Goal: Contribute content

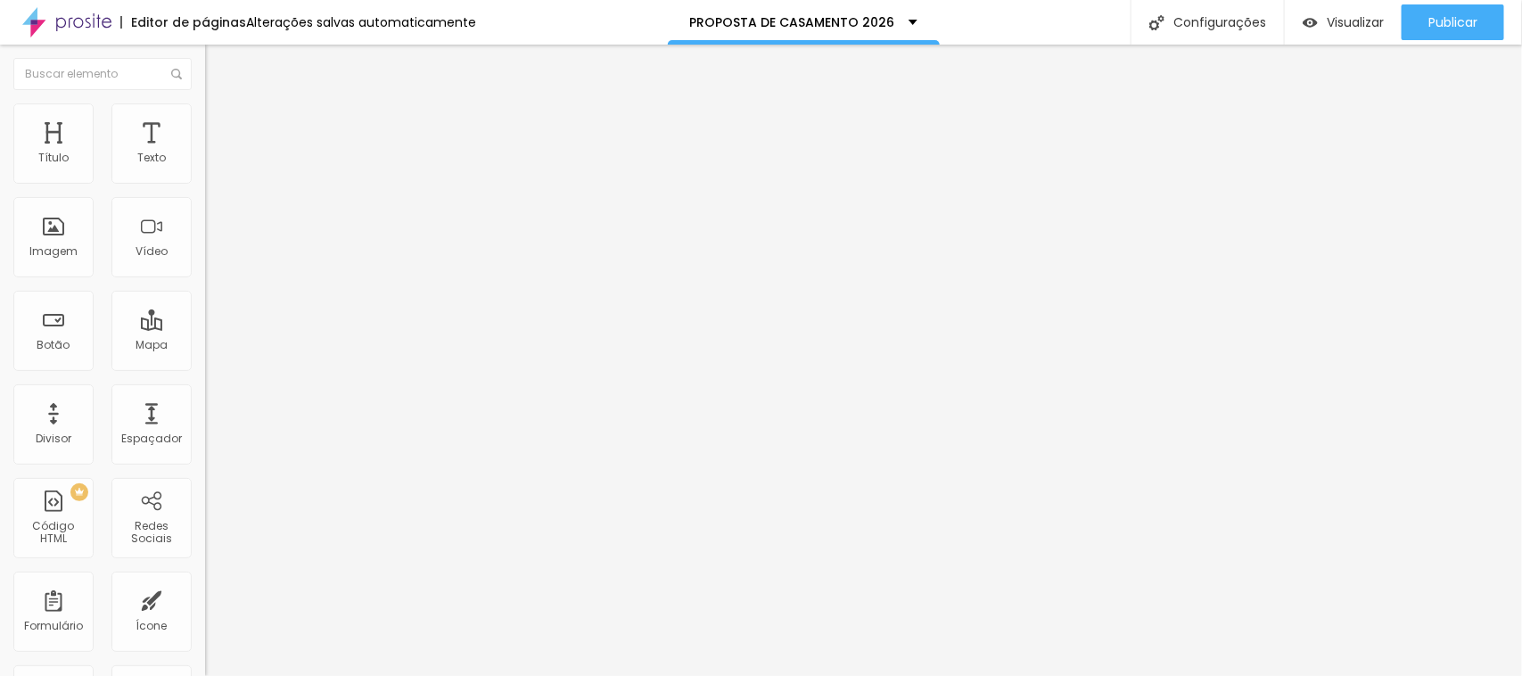
click at [221, 121] on font "Estilo" at bounding box center [235, 115] width 28 height 15
click at [205, 121] on img at bounding box center [213, 129] width 16 height 16
click at [205, 103] on li "Conteúdo" at bounding box center [307, 95] width 205 height 18
click at [216, 153] on font "Adicionar imagem" at bounding box center [268, 145] width 104 height 15
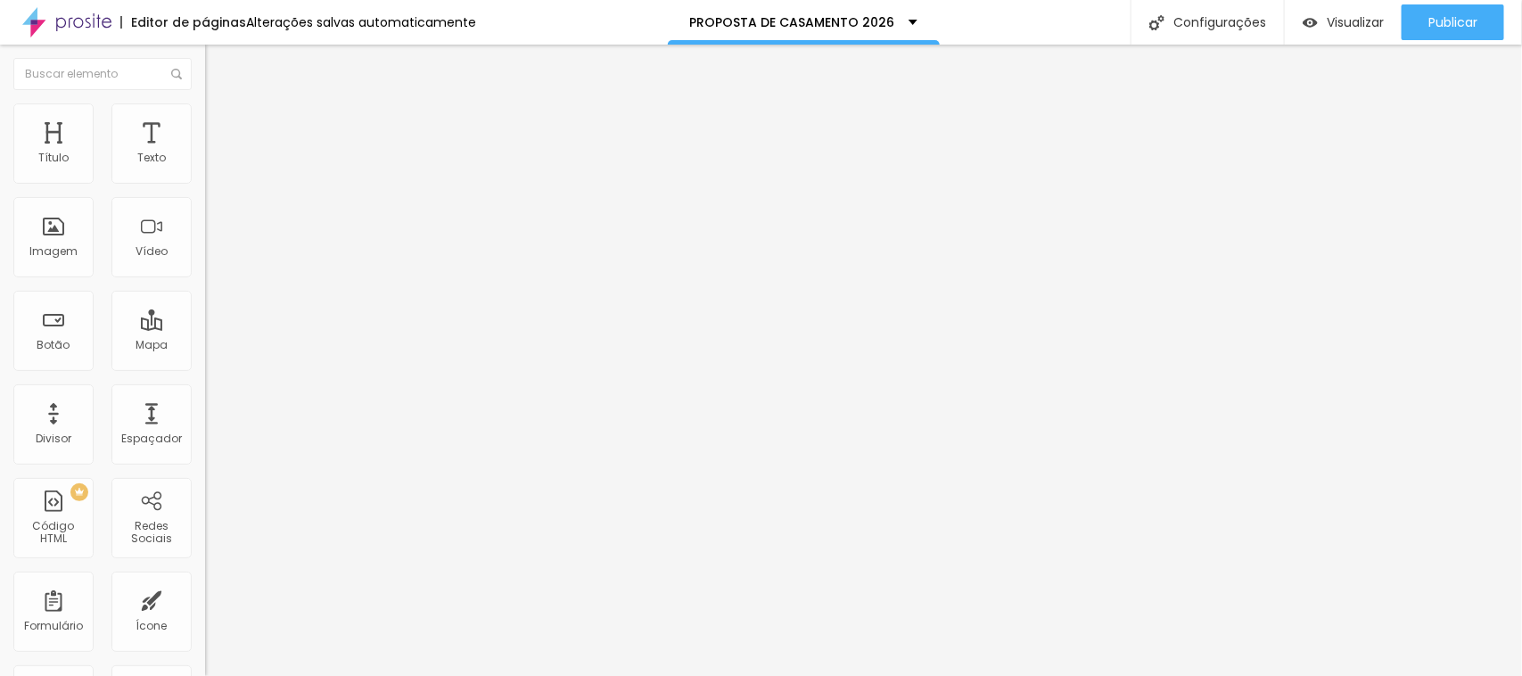
click at [216, 153] on font "Adicionar imagem" at bounding box center [268, 145] width 104 height 15
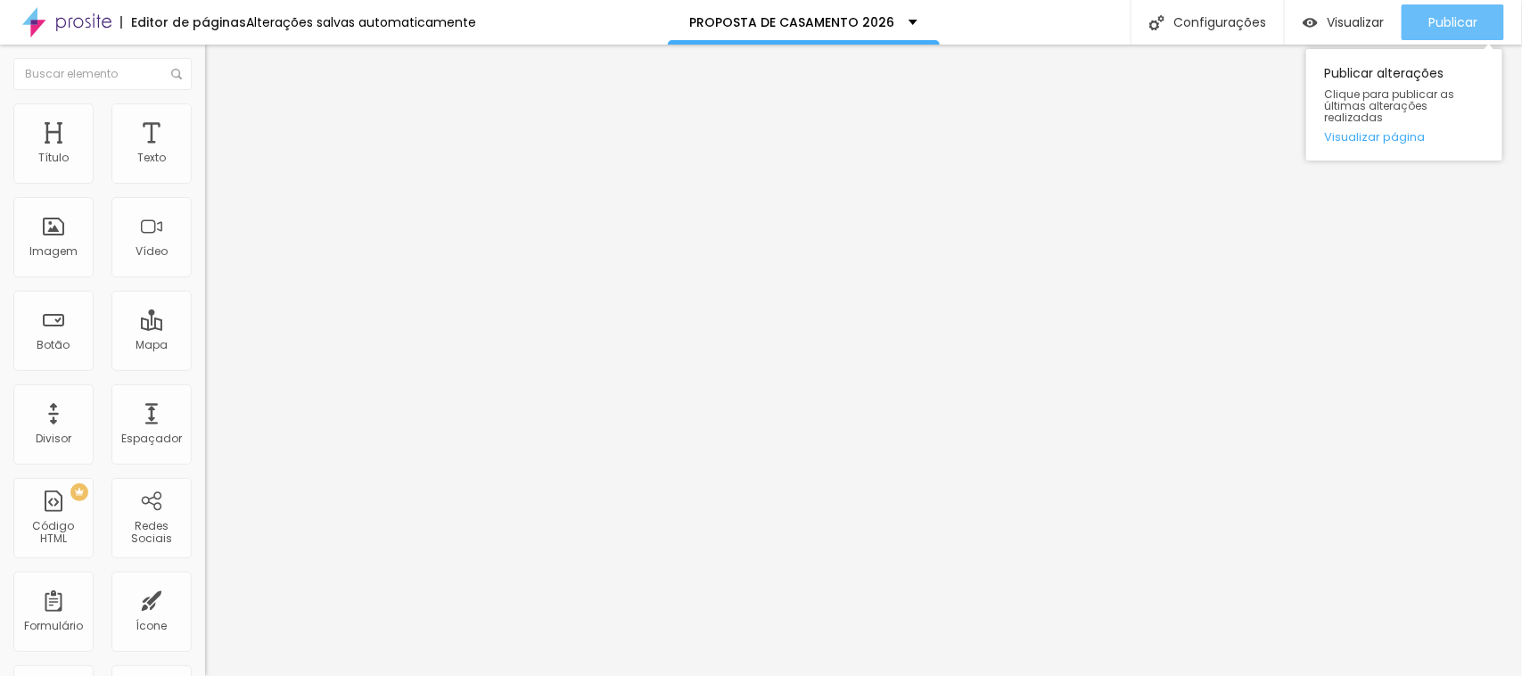
click at [1458, 23] on font "Publicar" at bounding box center [1452, 22] width 49 height 18
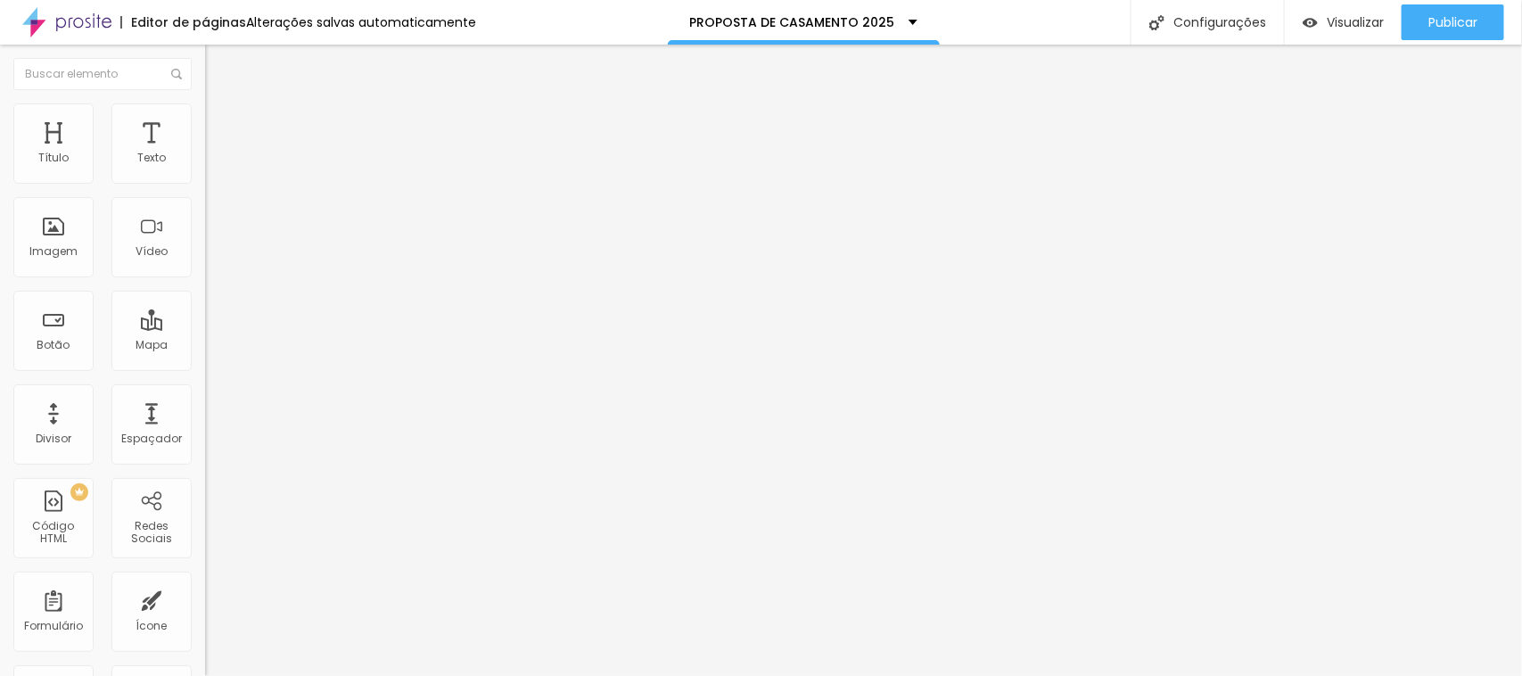
click at [205, 153] on span "Adicionar imagem" at bounding box center [262, 145] width 115 height 15
click at [216, 153] on font "Adicionar imagem" at bounding box center [268, 145] width 104 height 15
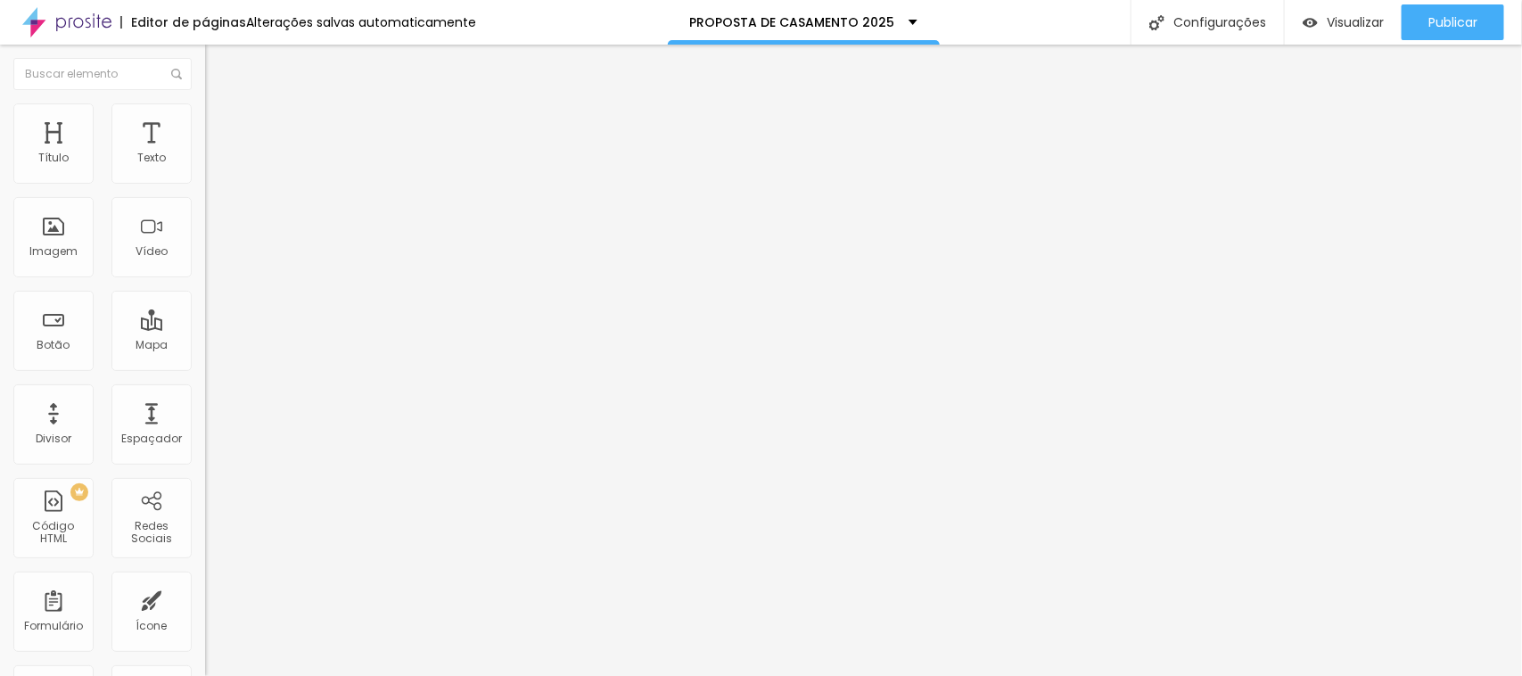
scroll to position [334, 0]
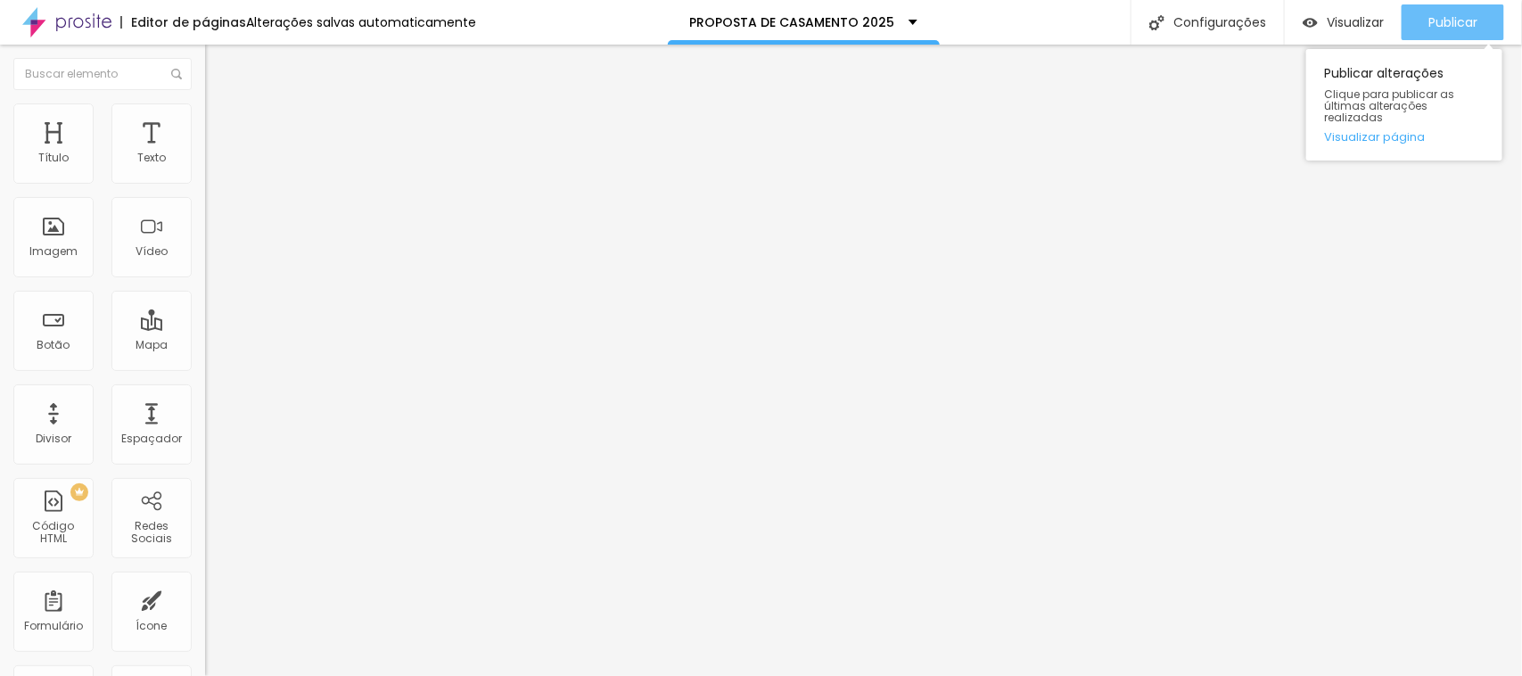
click at [1457, 25] on font "Publicar" at bounding box center [1452, 22] width 49 height 18
